Goal: Transaction & Acquisition: Purchase product/service

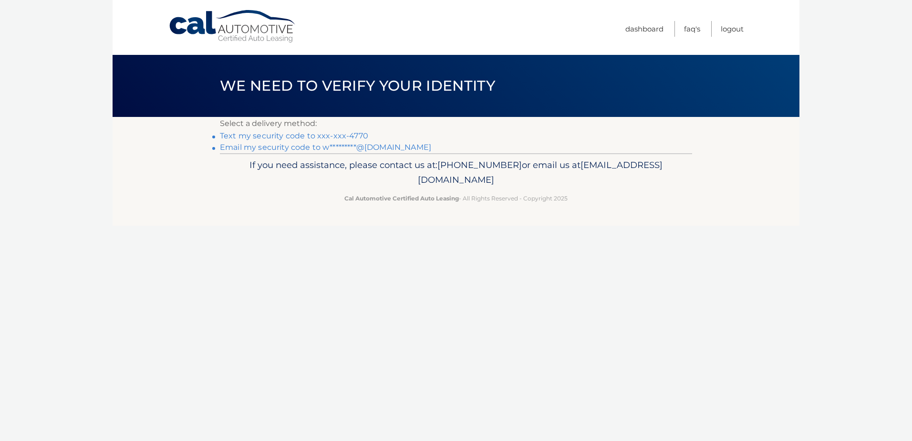
click at [258, 136] on link "Text my security code to xxx-xxx-4770" at bounding box center [294, 135] width 148 height 9
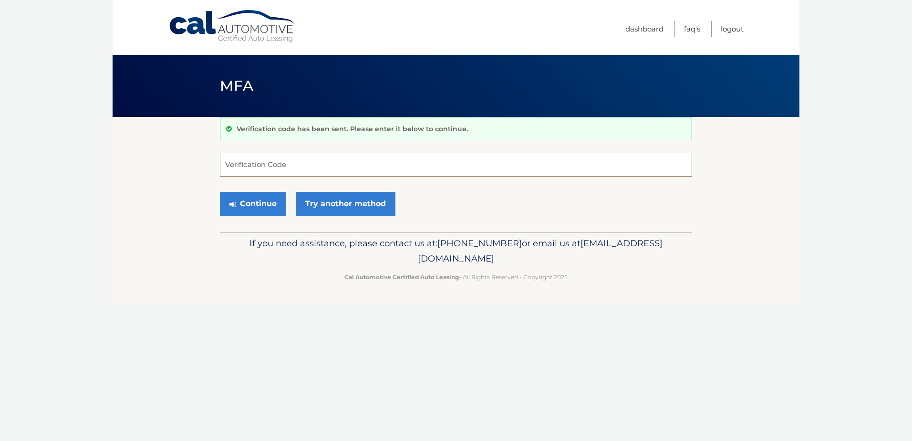
click at [253, 171] on input "Verification Code" at bounding box center [456, 165] width 472 height 24
type input "653766"
click at [248, 206] on button "Continue" at bounding box center [253, 204] width 66 height 24
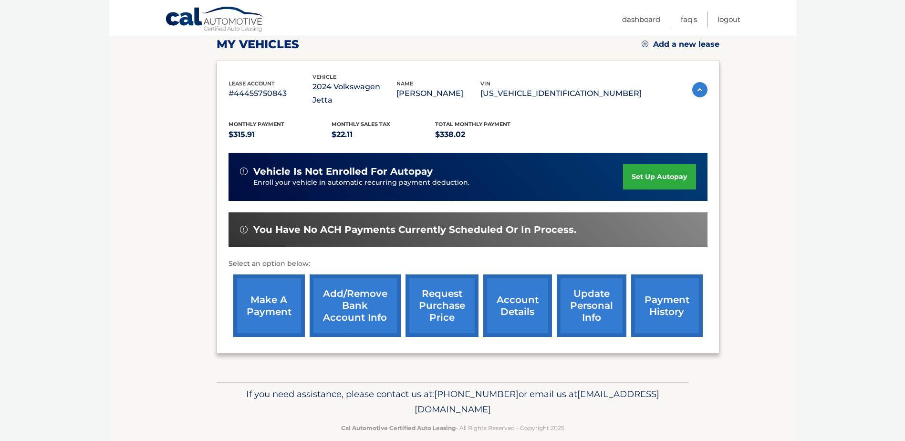
scroll to position [137, 0]
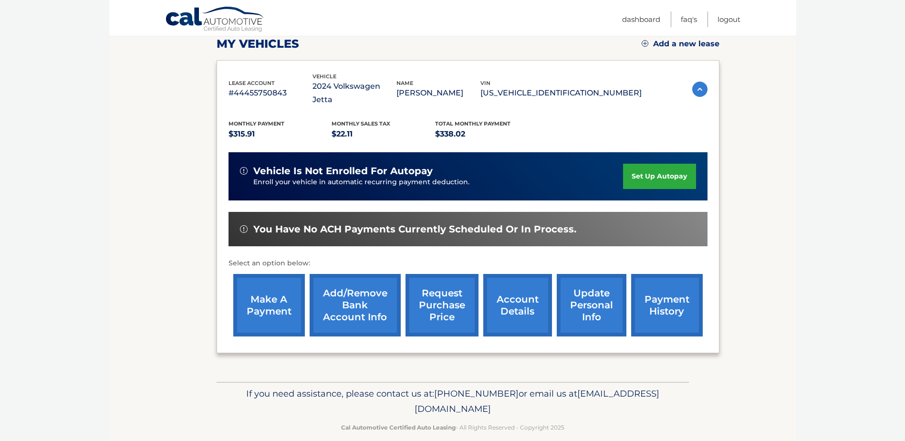
click at [513, 285] on link "account details" at bounding box center [517, 305] width 69 height 62
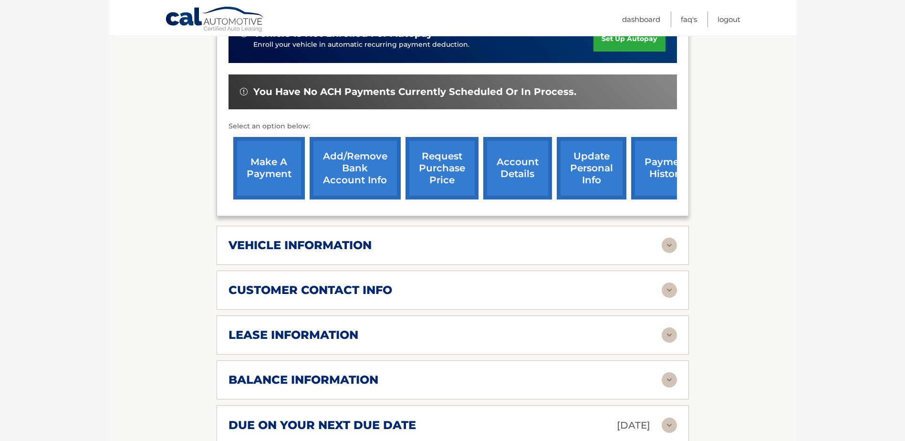
scroll to position [381, 0]
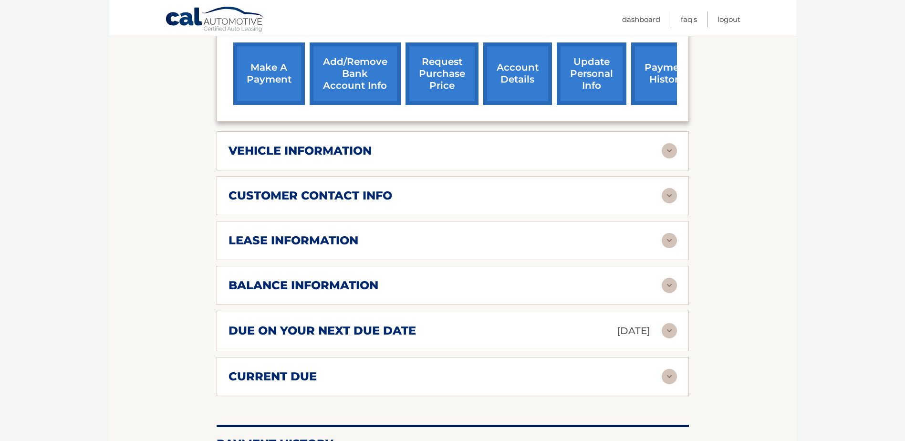
click at [672, 278] on img at bounding box center [668, 285] width 15 height 15
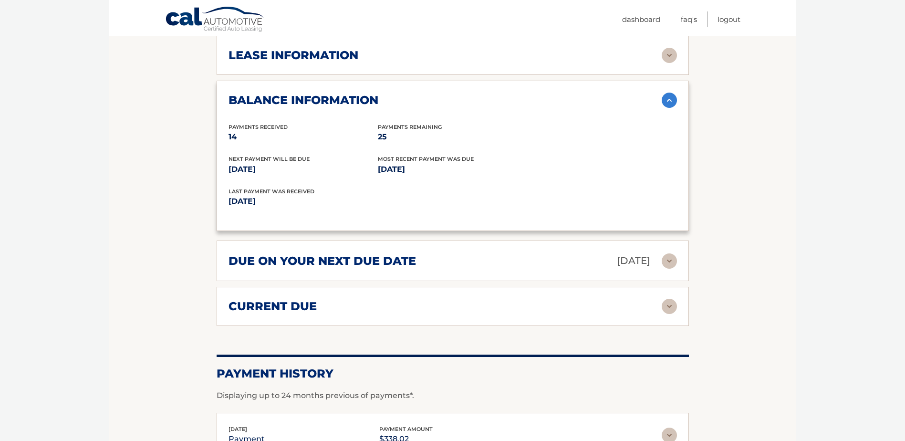
scroll to position [572, 0]
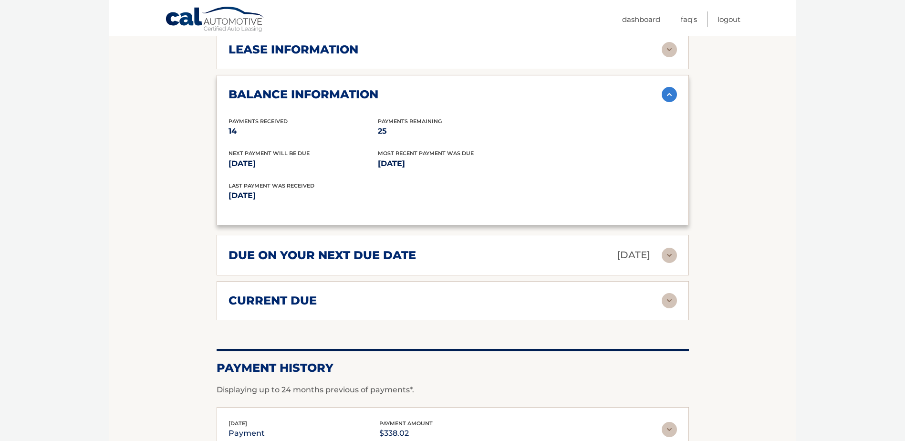
click at [669, 293] on img at bounding box center [668, 300] width 15 height 15
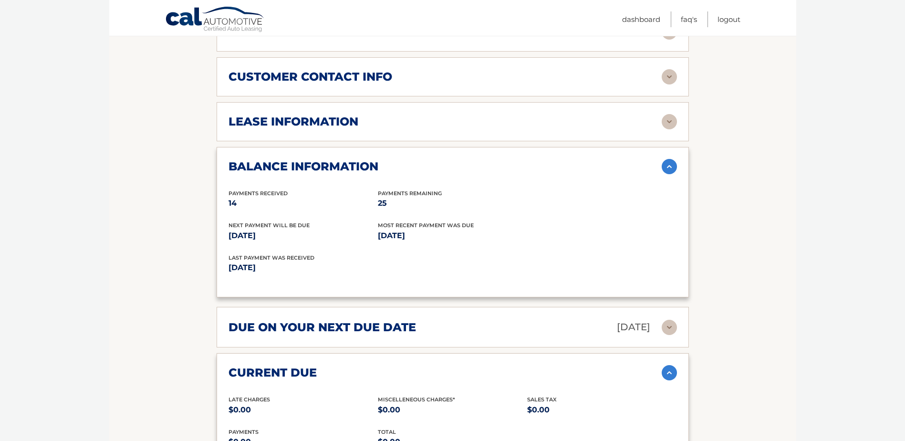
scroll to position [381, 0]
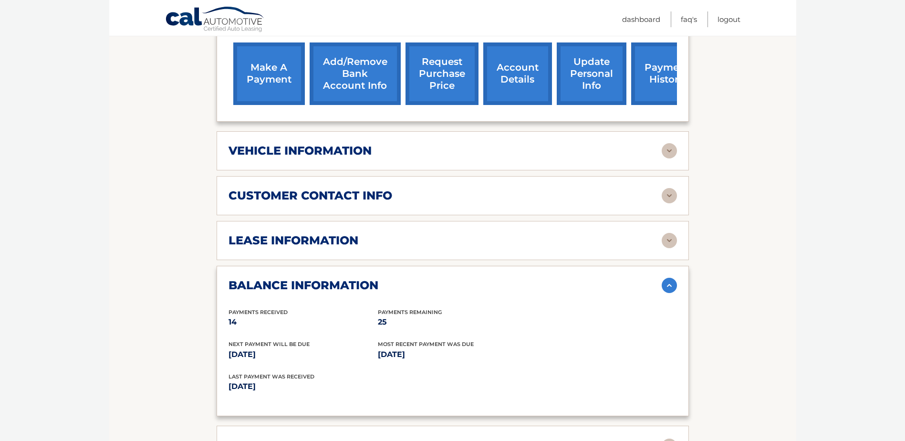
click at [281, 71] on link "make a payment" at bounding box center [269, 73] width 72 height 62
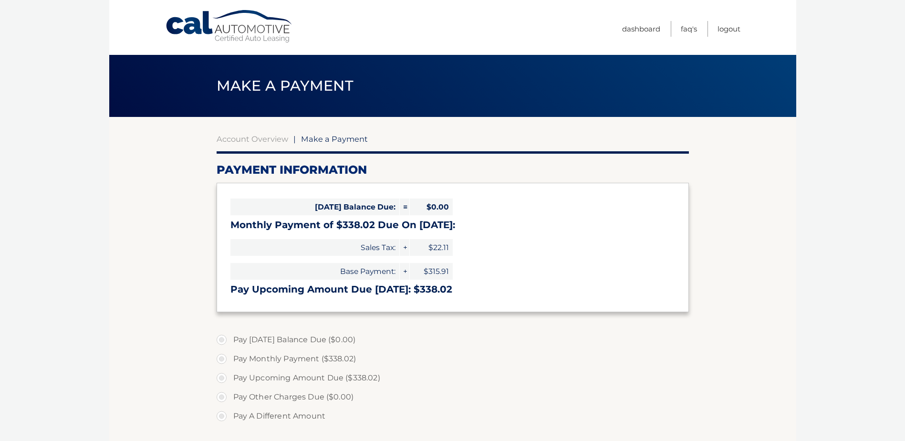
select select "ZDc5MzM3NjgtOGY0ZC00NTRhLTkyYzEtMjllNGUwZTVkYjk2"
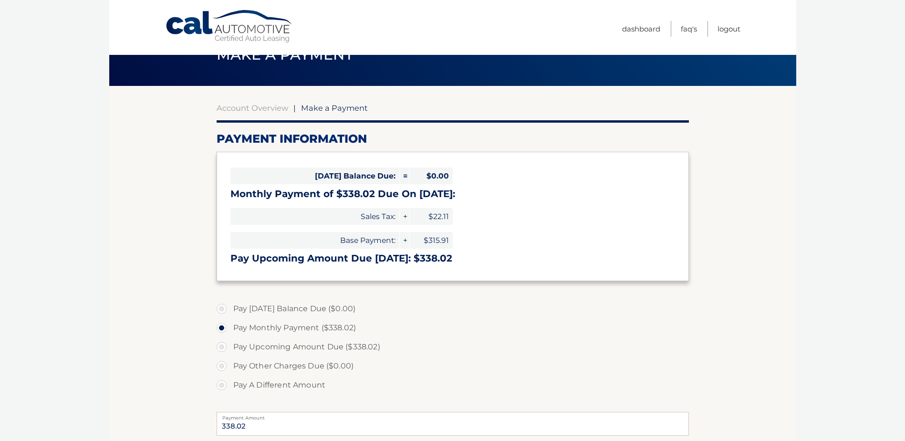
scroll to position [48, 0]
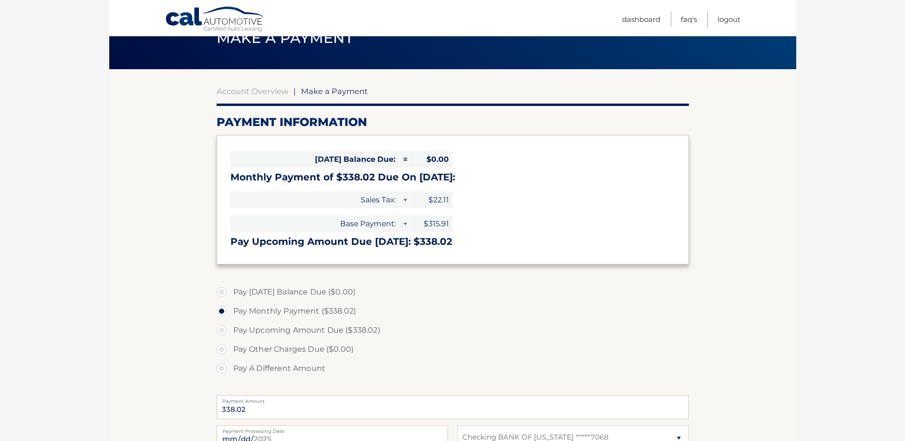
click at [223, 331] on label "Pay Upcoming Amount Due ($338.02)" at bounding box center [452, 329] width 472 height 19
click at [223, 331] on input "Pay Upcoming Amount Due ($338.02)" at bounding box center [225, 327] width 10 height 15
radio input "true"
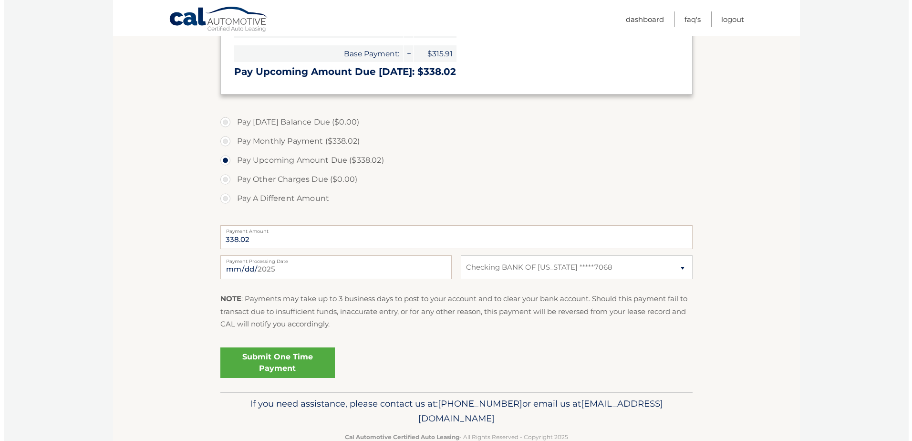
scroll to position [238, 0]
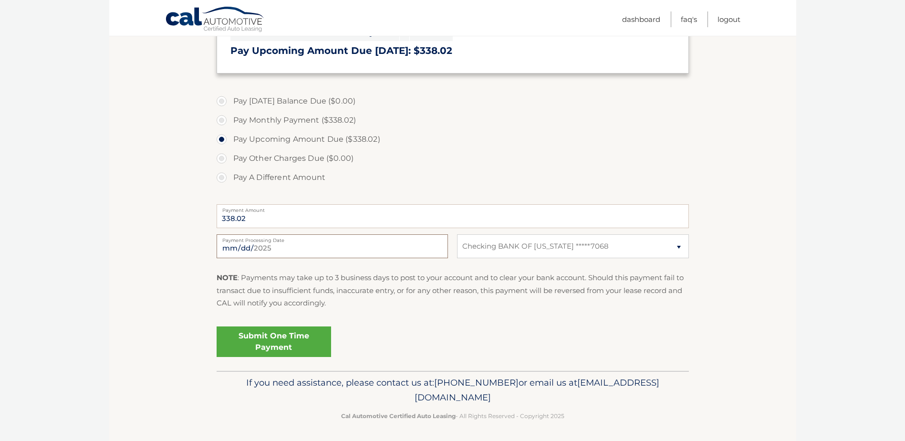
click at [258, 248] on input "[DATE]" at bounding box center [331, 246] width 231 height 24
type input "[DATE]"
click at [307, 338] on link "Submit One Time Payment" at bounding box center [273, 341] width 114 height 31
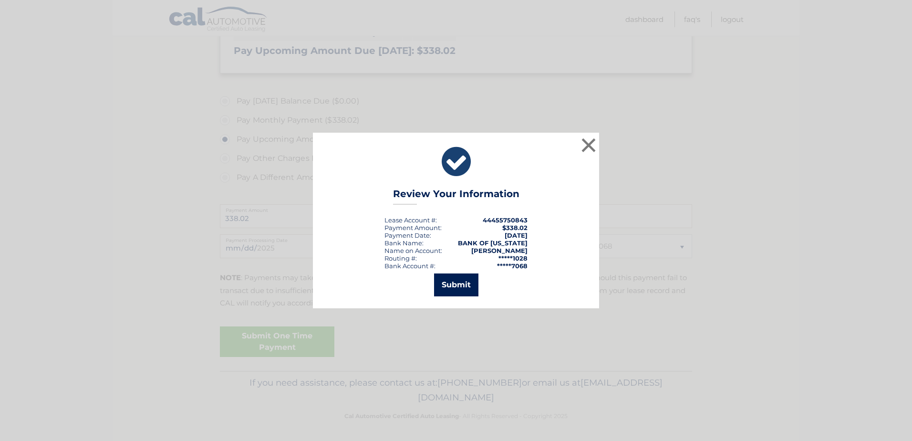
click at [471, 281] on button "Submit" at bounding box center [456, 284] width 44 height 23
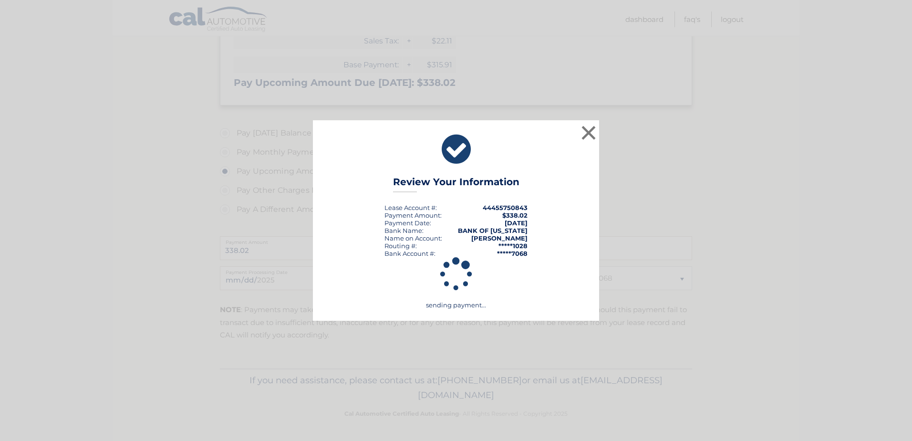
scroll to position [206, 0]
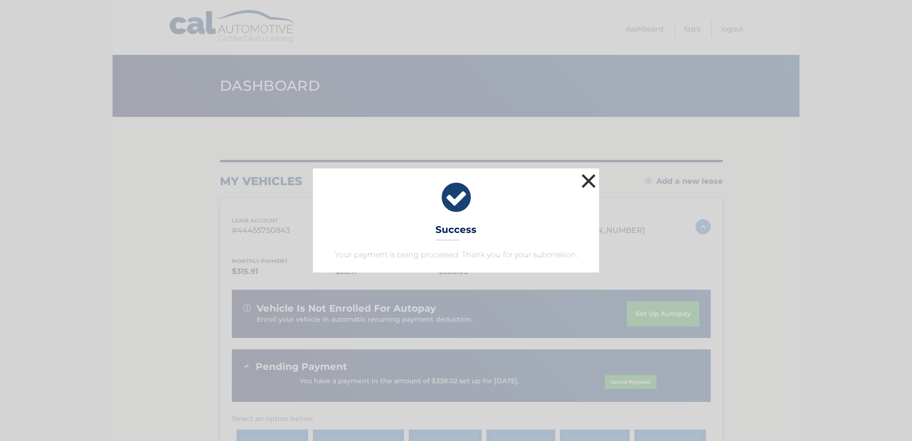
click at [590, 180] on button "×" at bounding box center [588, 180] width 19 height 19
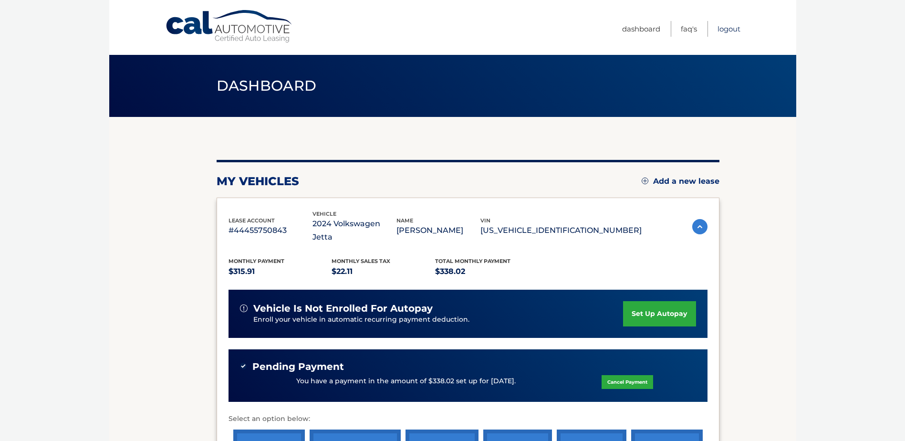
click at [733, 34] on link "Logout" at bounding box center [728, 29] width 23 height 16
